Goal: Information Seeking & Learning: Understand process/instructions

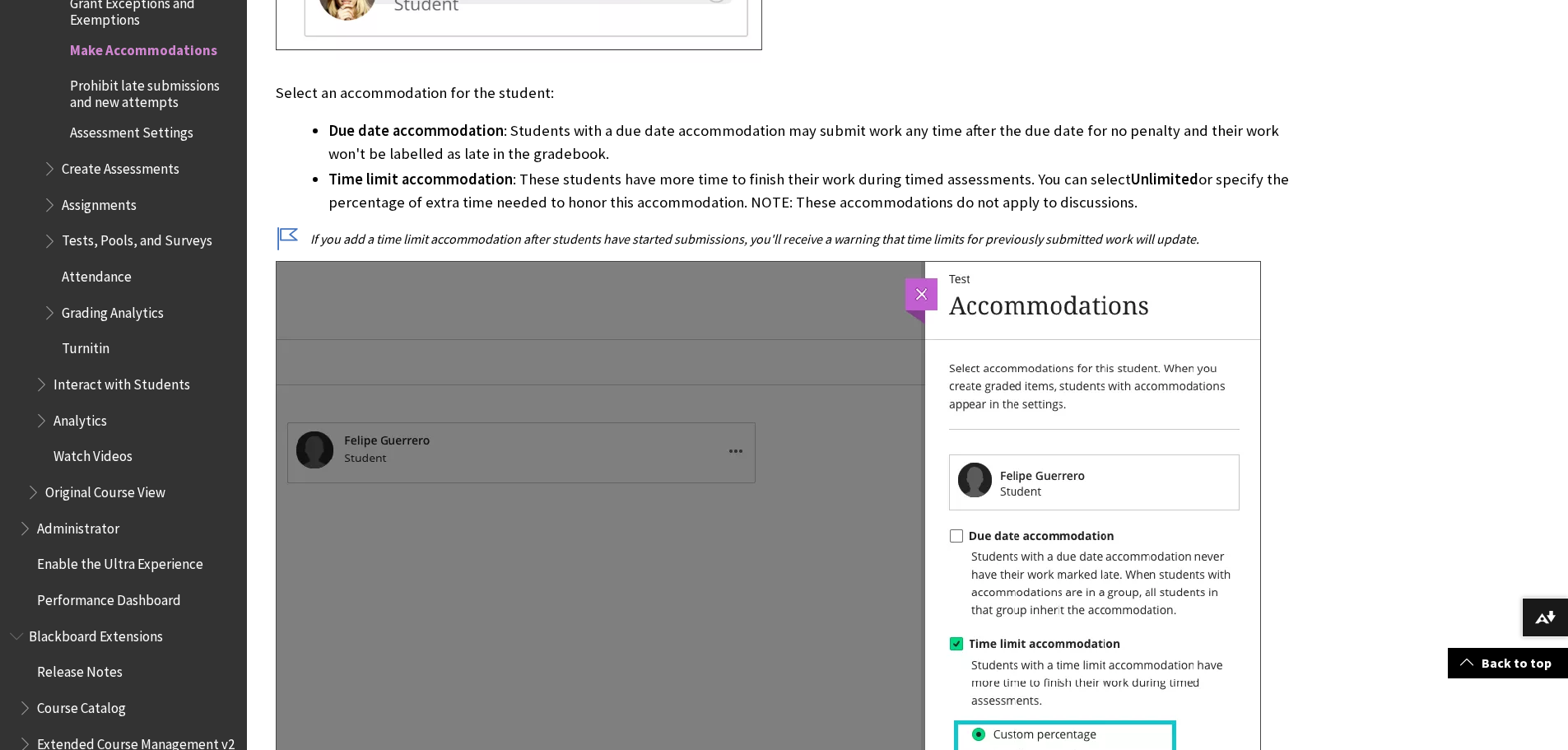
scroll to position [1670, 0]
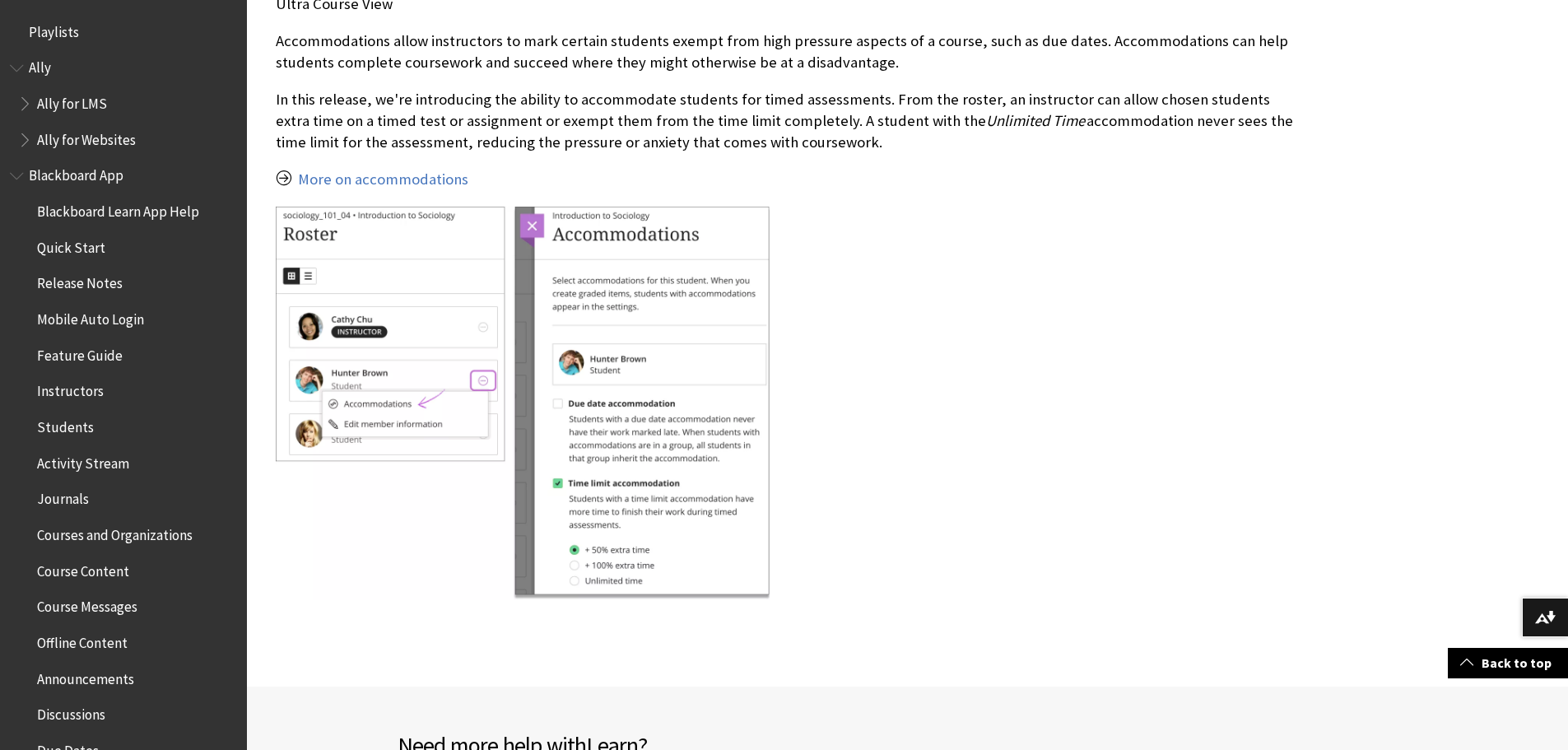
scroll to position [478, 0]
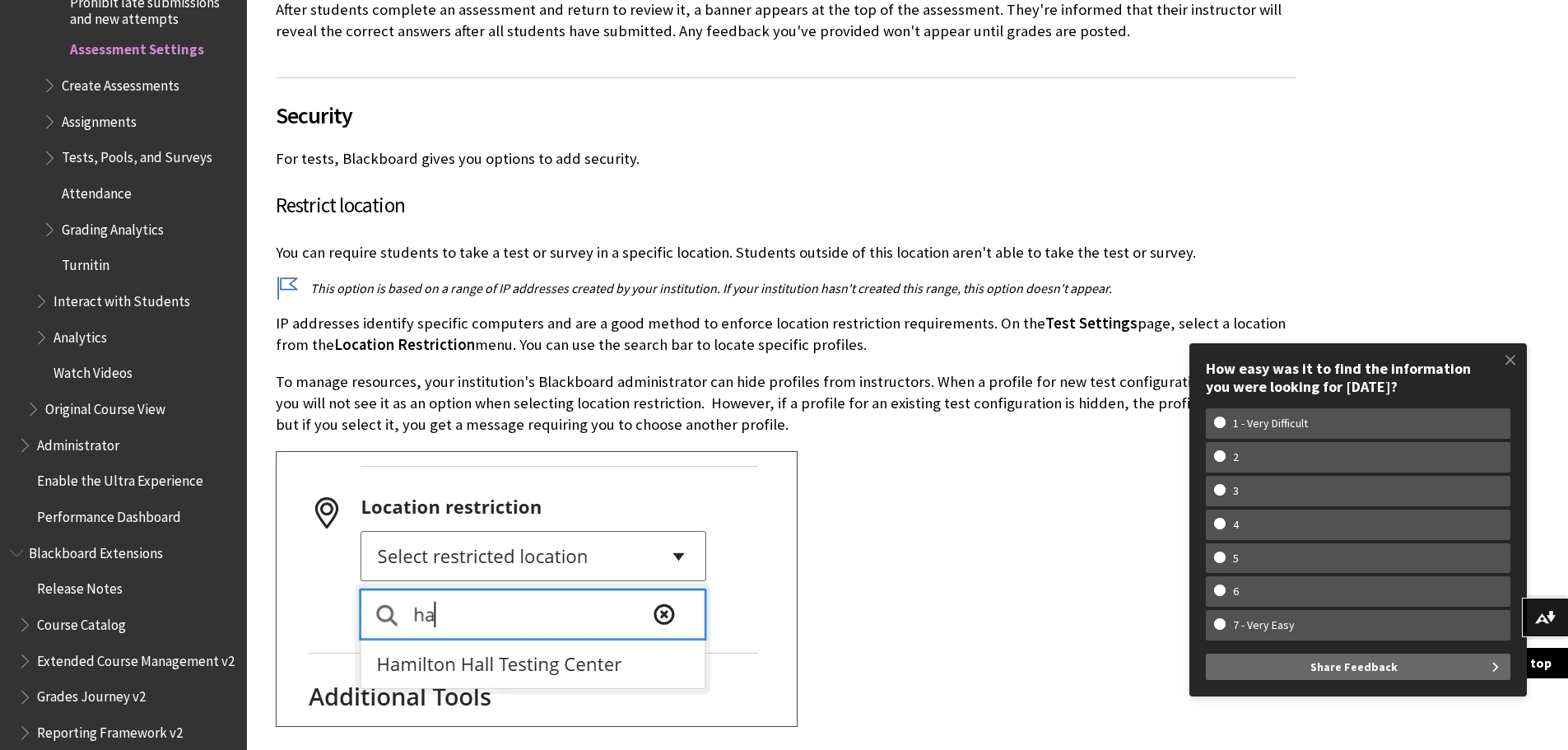
scroll to position [10381, 0]
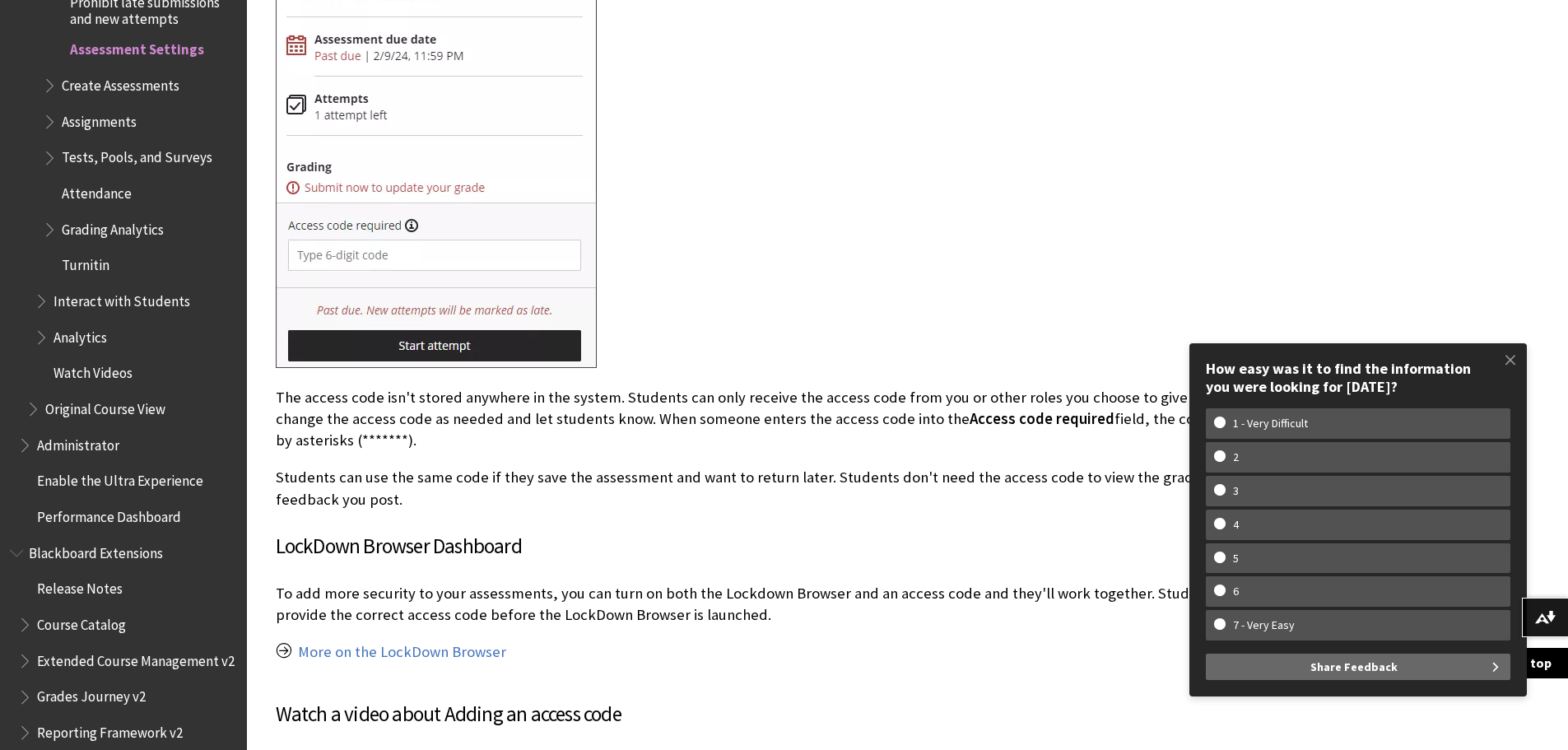
click at [634, 410] on p "The access code isn't stored anywhere in the system. Students can only receive …" at bounding box center [785, 419] width 1020 height 65
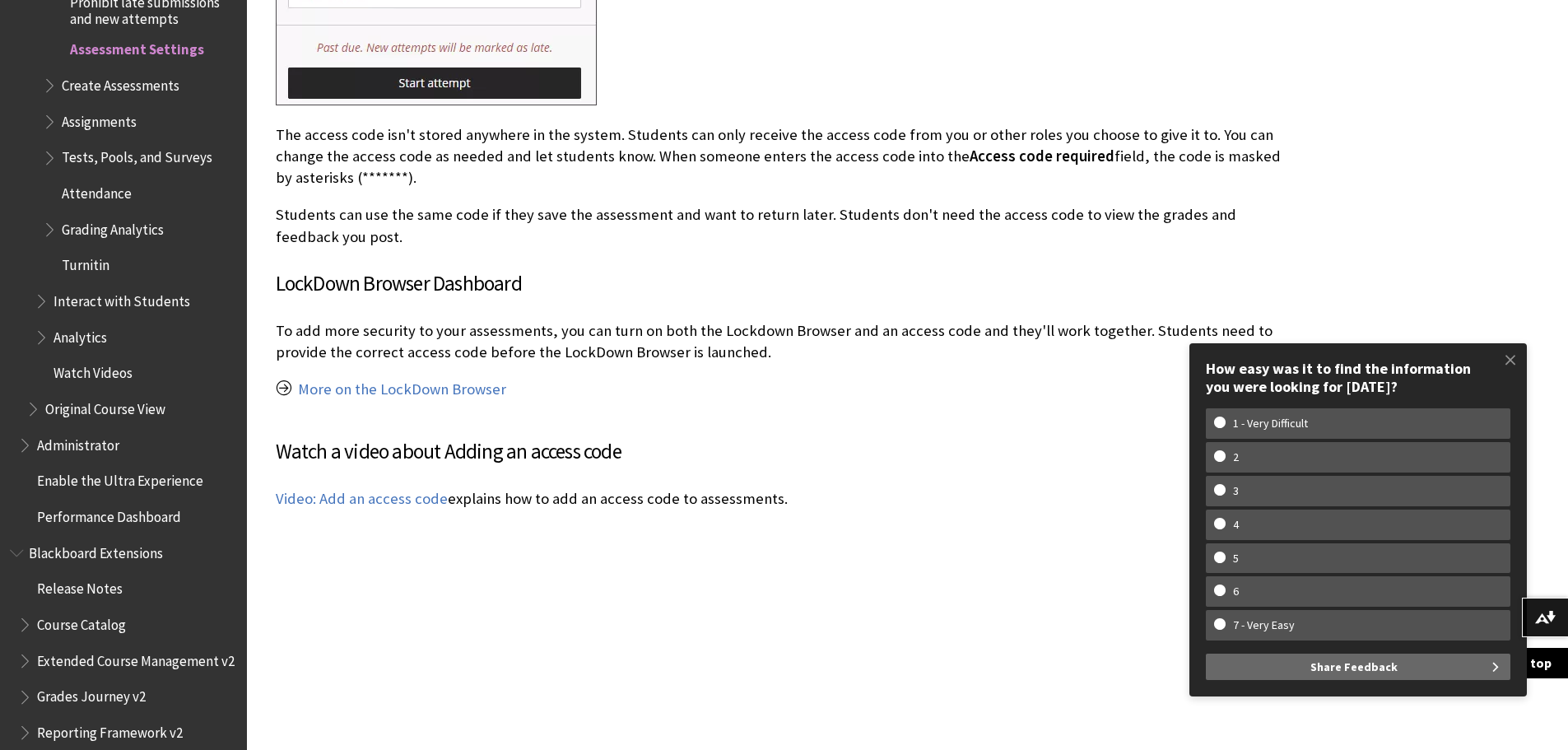
scroll to position [13169, 0]
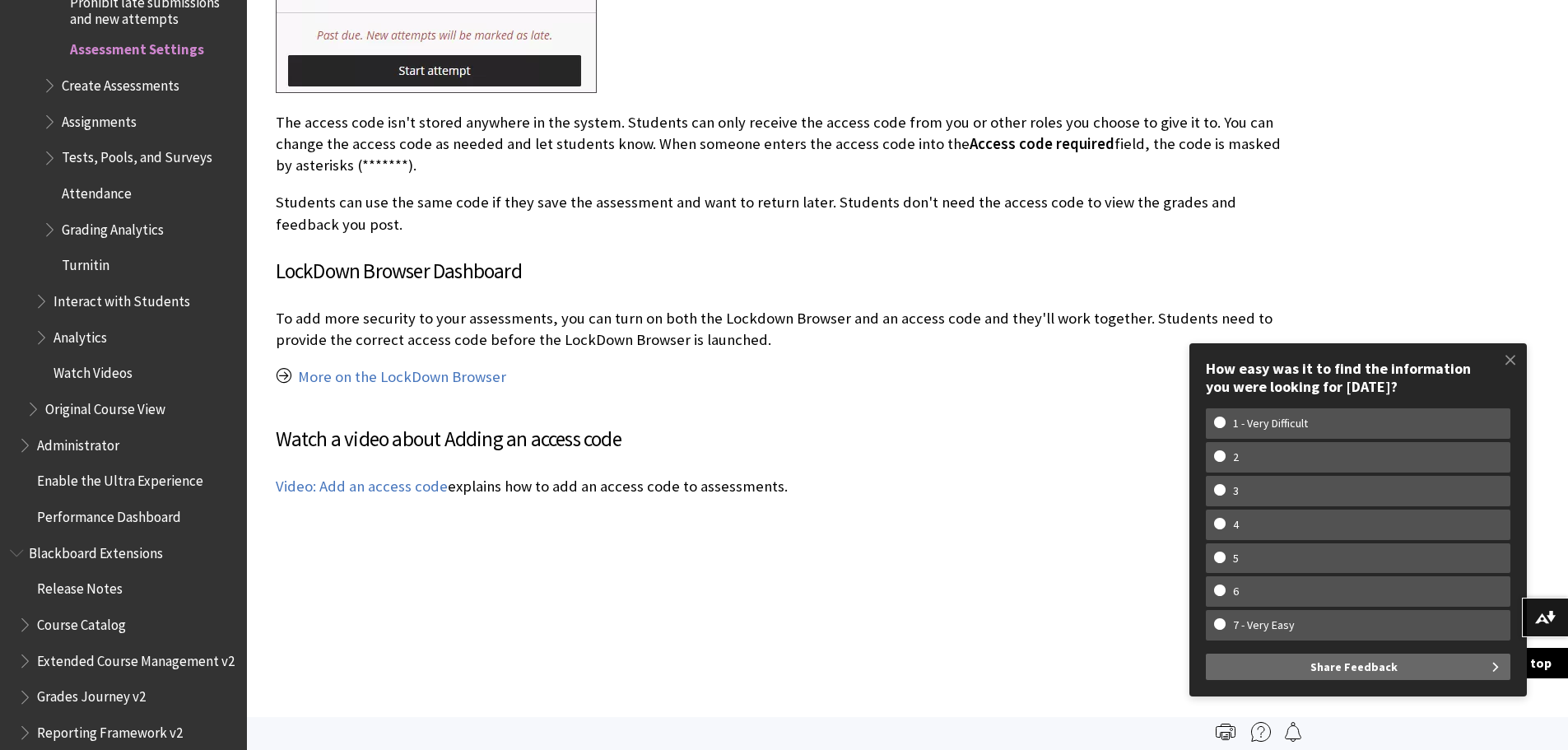
click at [907, 325] on p "To add more security to your assessments, you can turn on both the Lockdown Bro…" at bounding box center [785, 330] width 1020 height 43
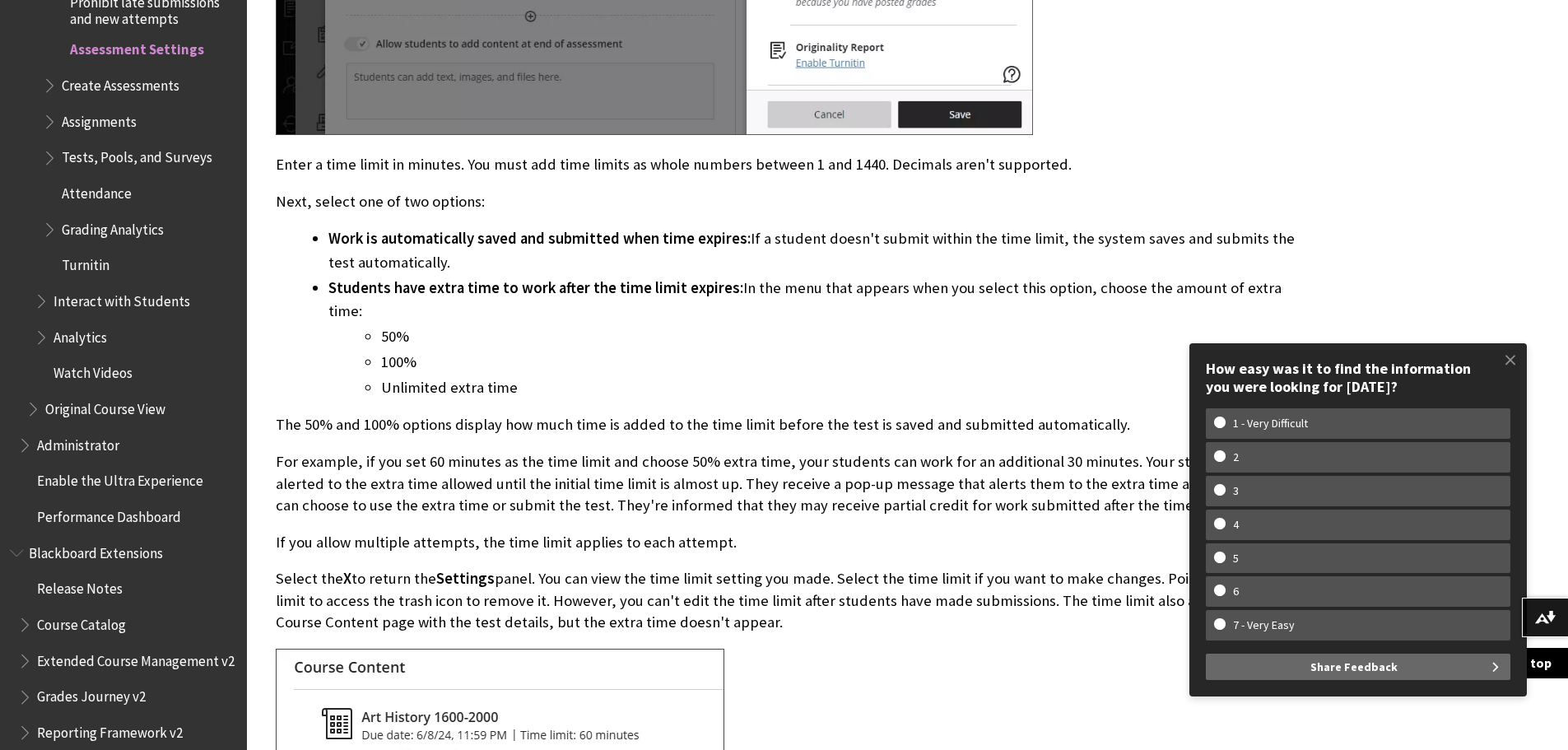
scroll to position [15002, 0]
click at [607, 278] on span "Students have extra time to work after the time limit expires:" at bounding box center [536, 286] width 415 height 19
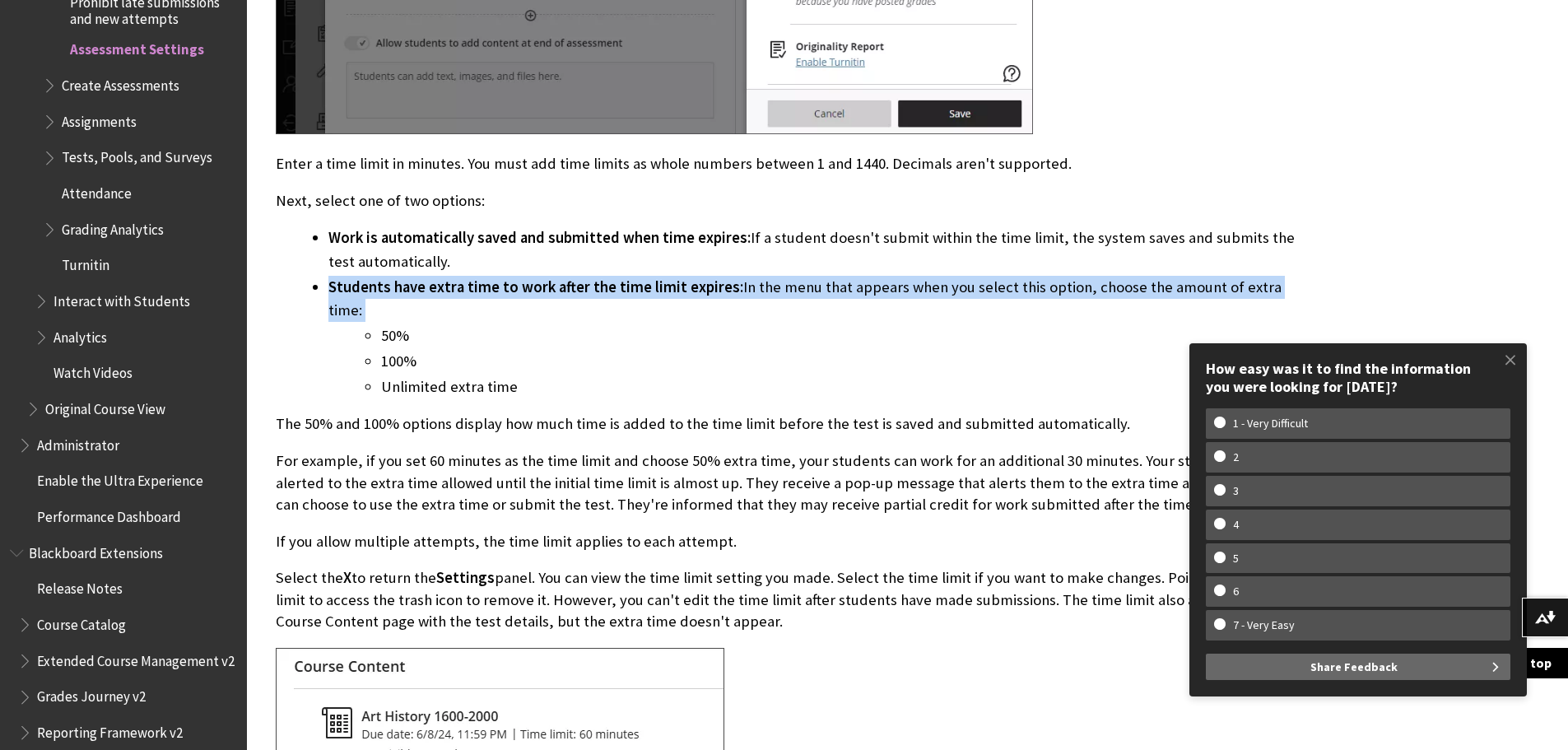
drag, startPoint x: 607, startPoint y: 263, endPoint x: 621, endPoint y: 245, distance: 22.8
click at [621, 245] on ul "Work is automatically saved and submitted when time expires: If a student doesn…" at bounding box center [785, 312] width 1020 height 171
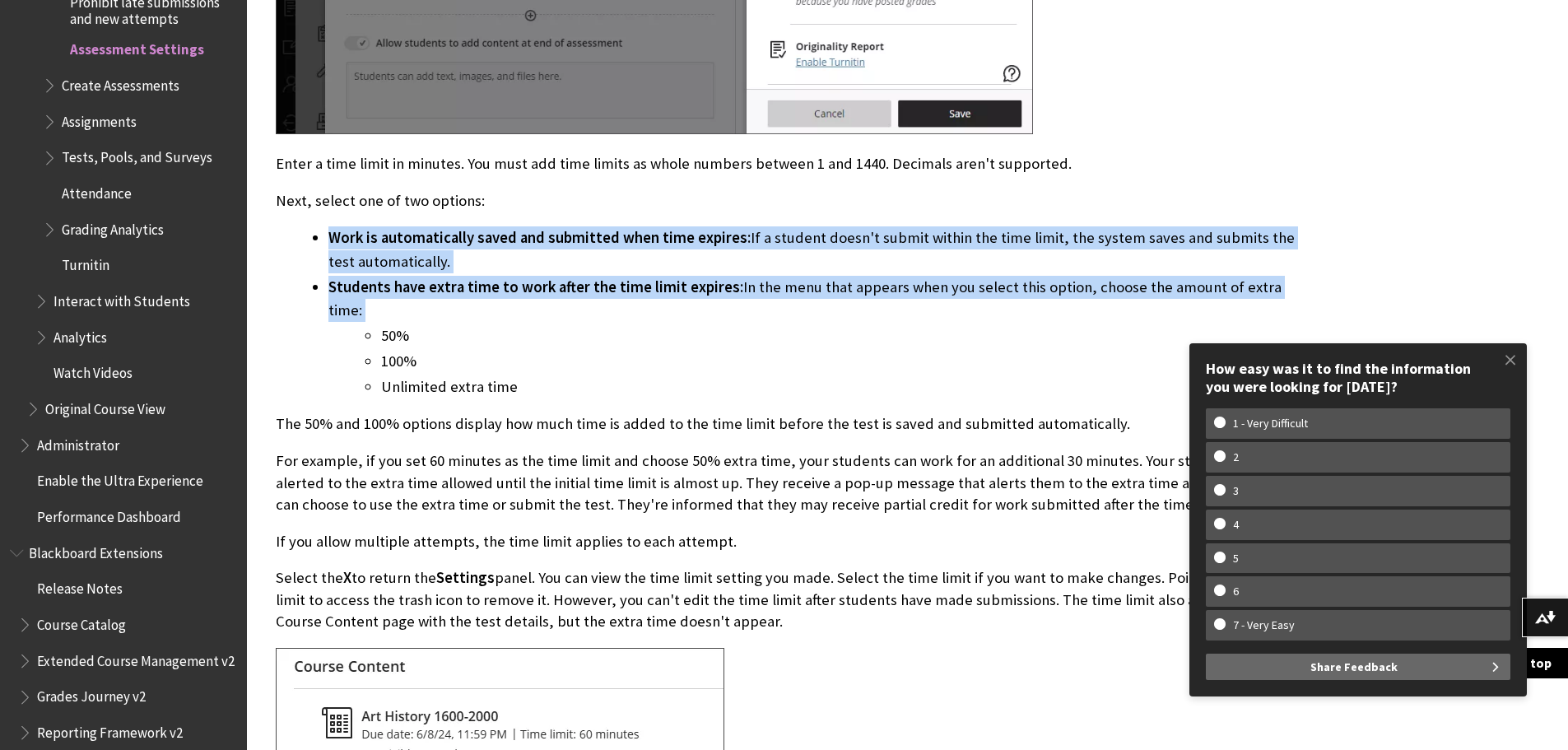
click at [621, 245] on li "Work is automatically saved and submitted when time expires: If a student doesn…" at bounding box center [813, 249] width 968 height 46
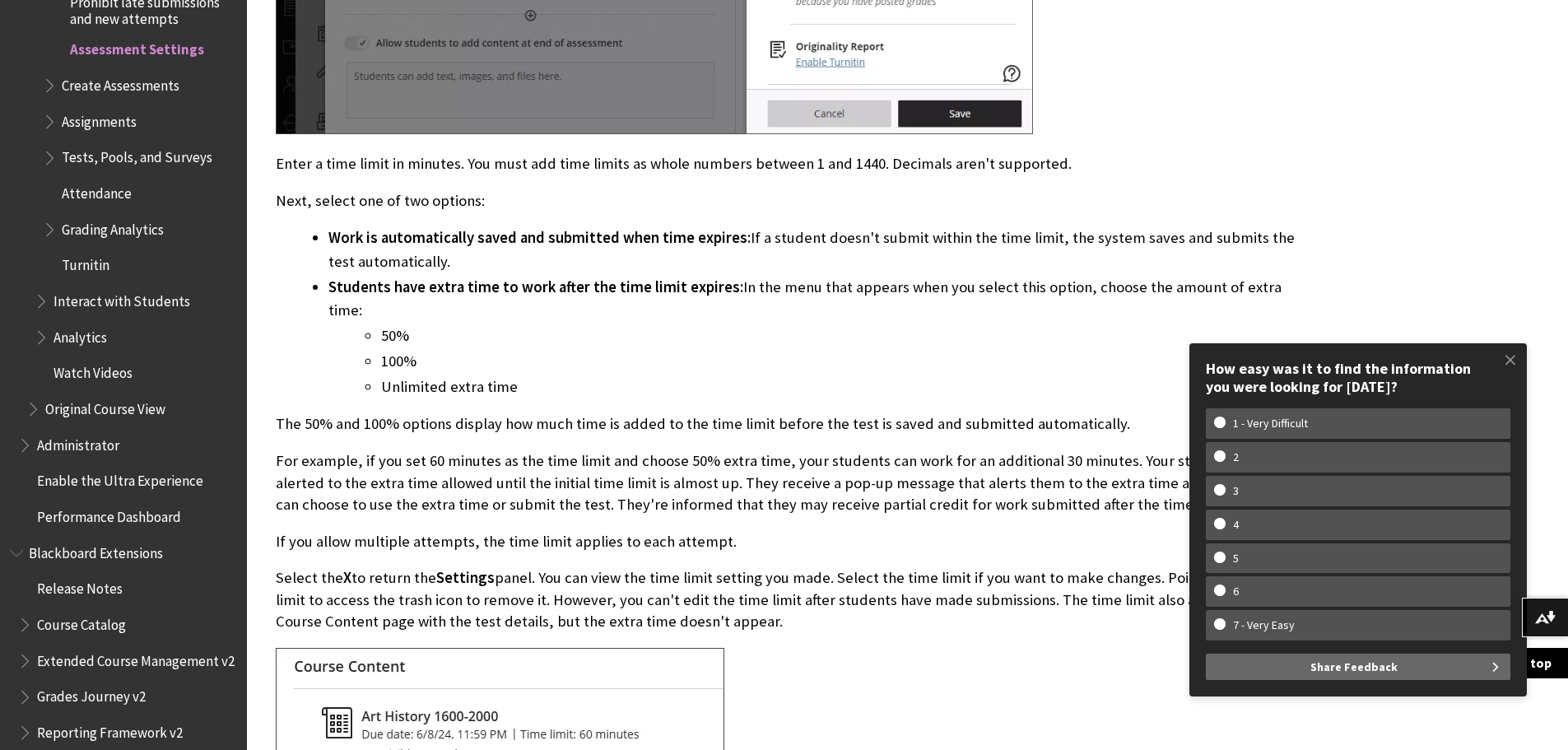
click at [621, 245] on li "Work is automatically saved and submitted when time expires: If a student doesn…" at bounding box center [813, 249] width 968 height 46
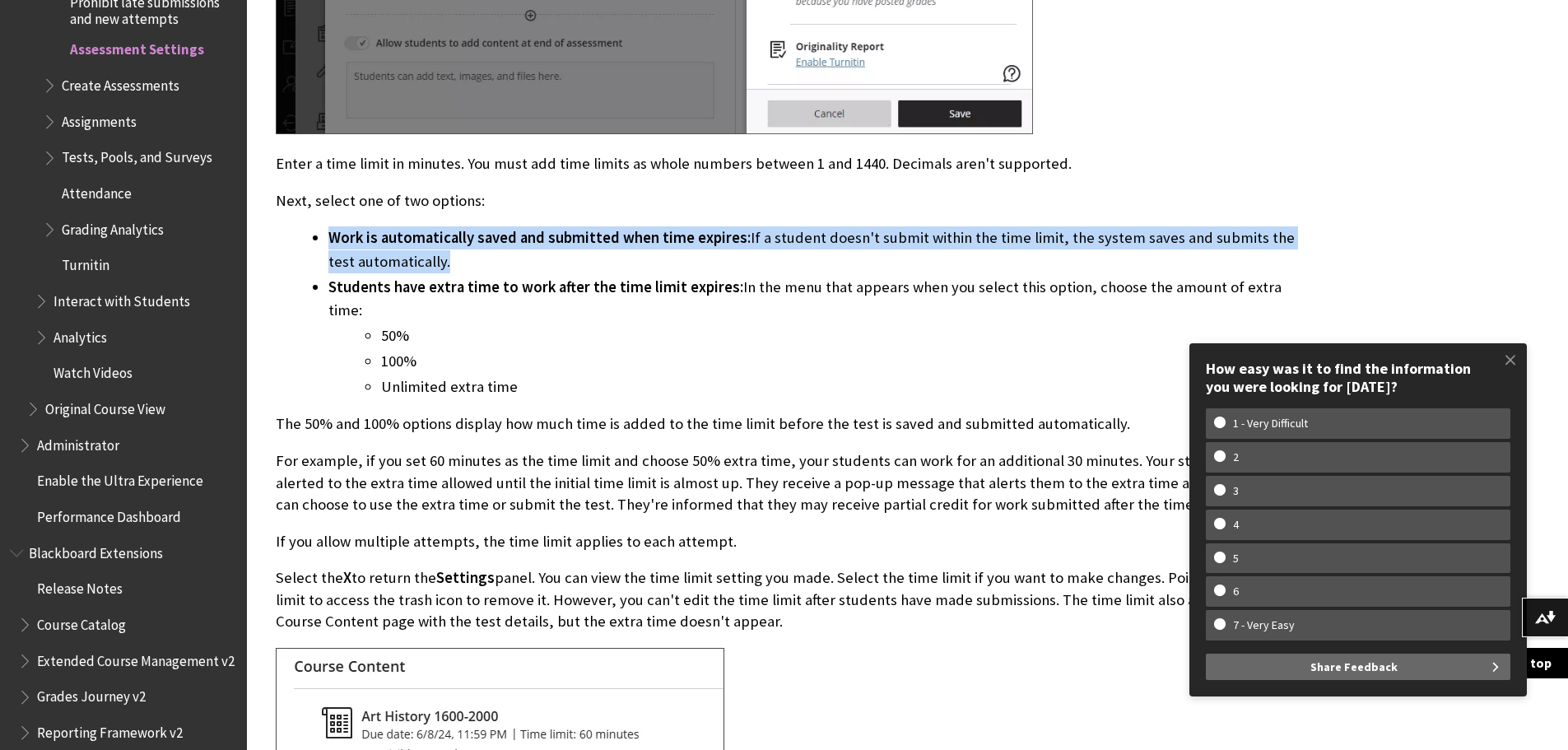
click at [621, 245] on li "Work is automatically saved and submitted when time expires: If a student doesn…" at bounding box center [813, 249] width 968 height 46
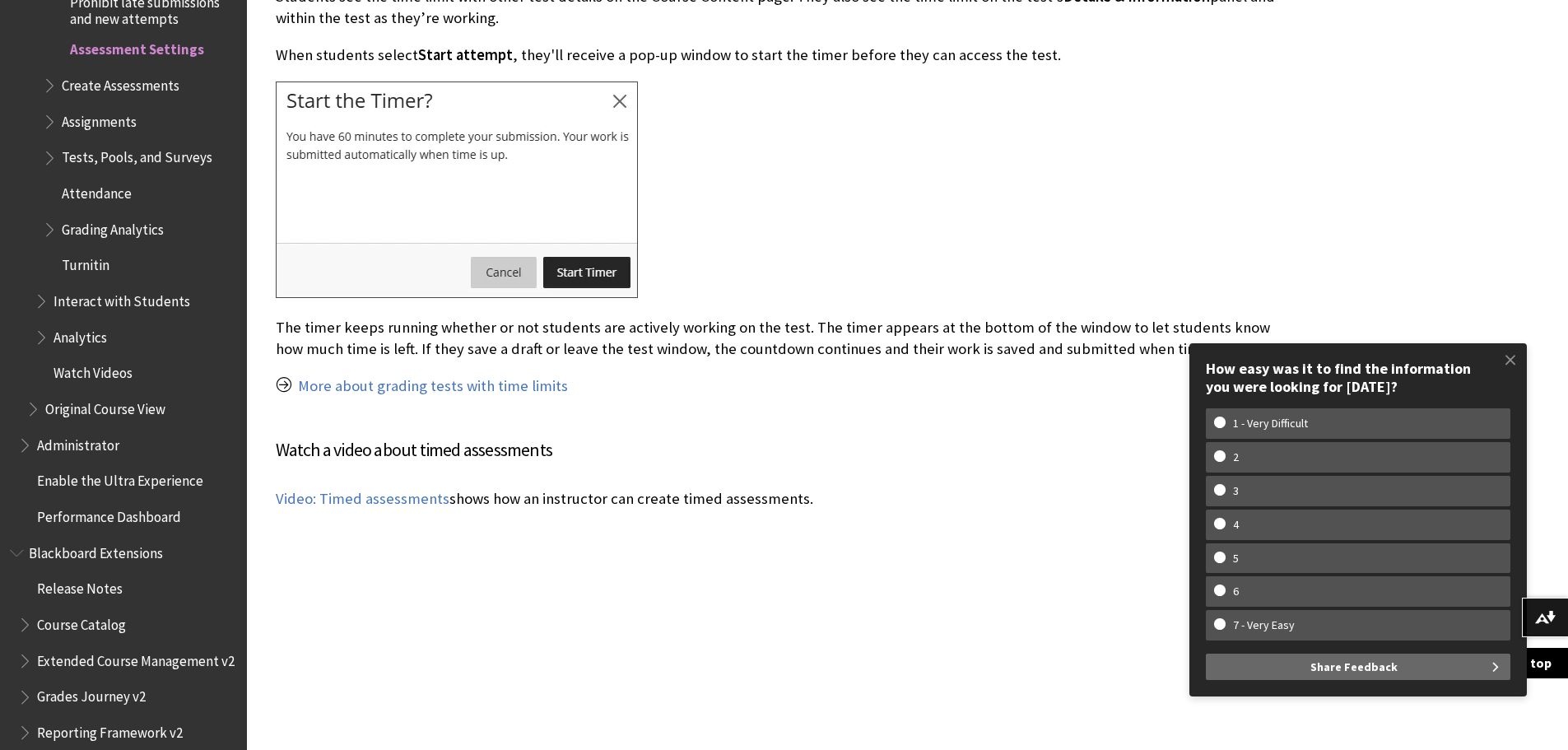
scroll to position [16007, 0]
click at [487, 375] on link "More about grading tests with time limits" at bounding box center [433, 385] width 270 height 20
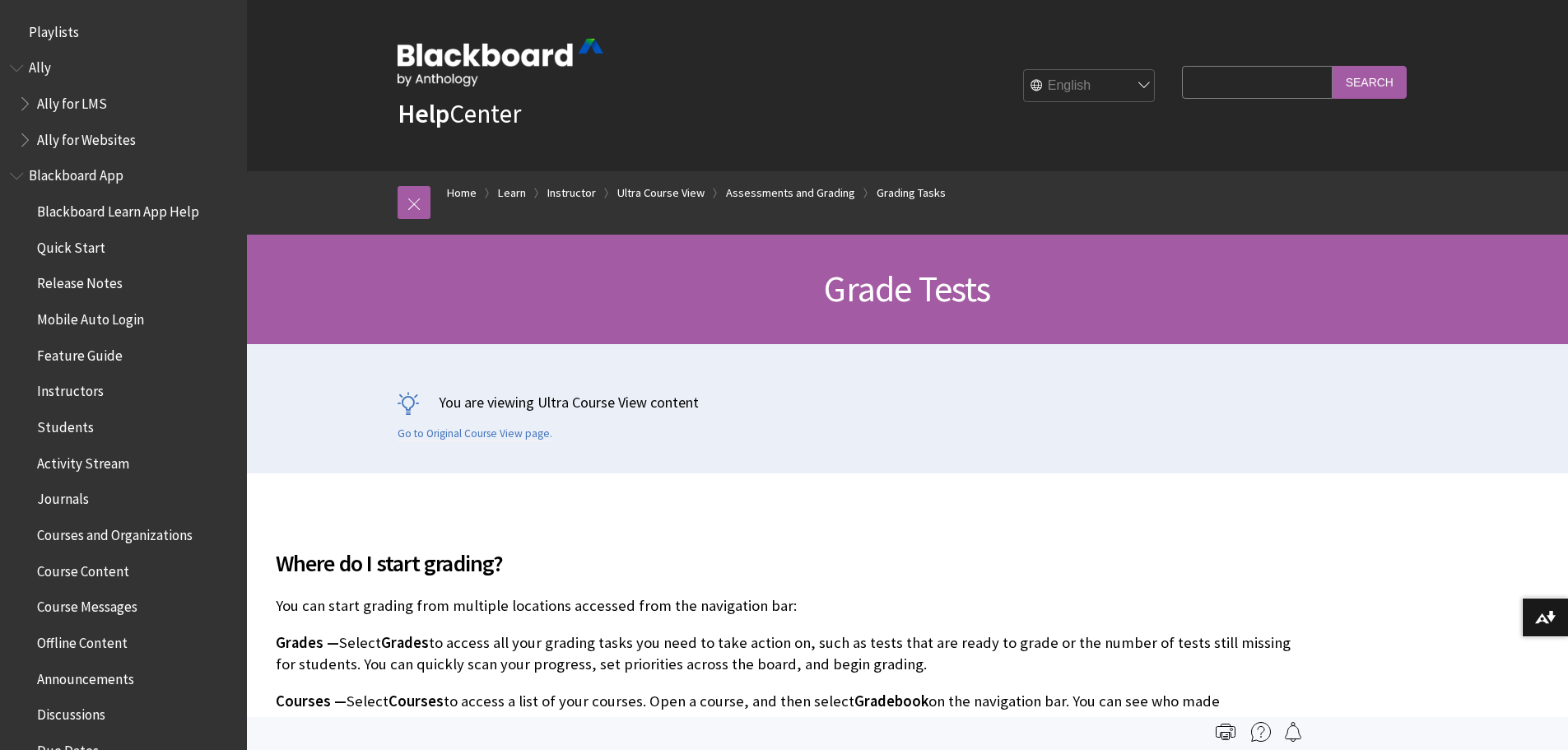
scroll to position [2687, 0]
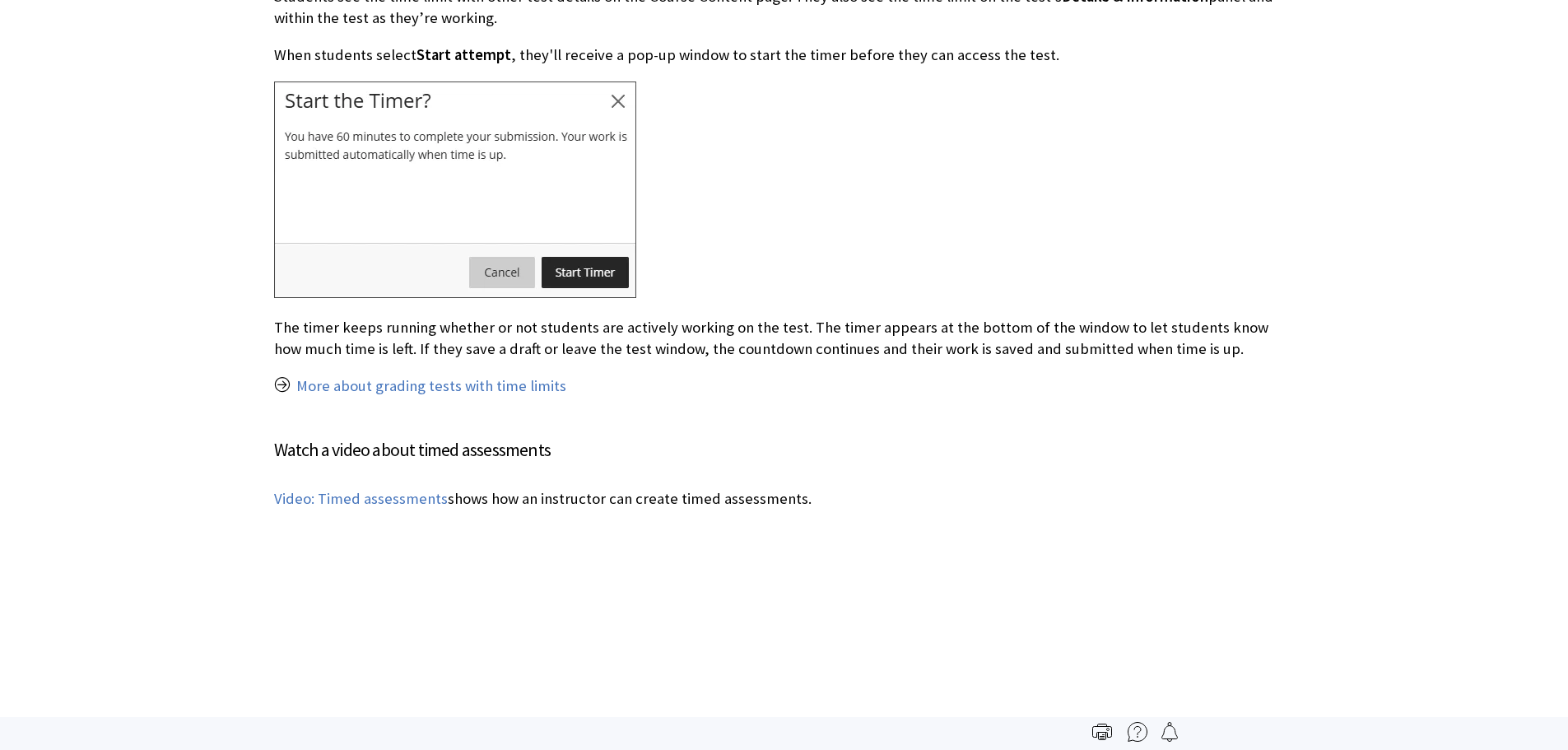
scroll to position [2781, 0]
